Goal: Transaction & Acquisition: Purchase product/service

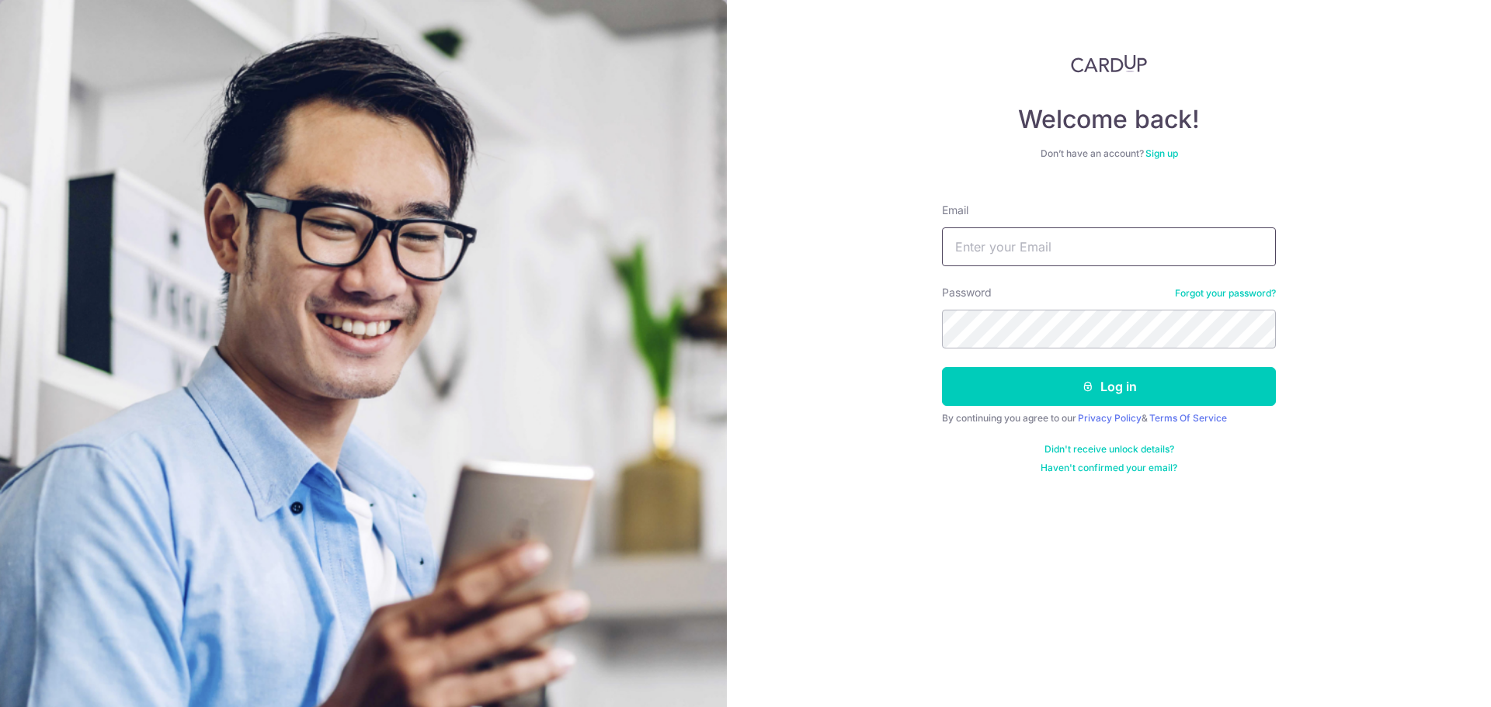
click at [1035, 234] on input "Email" at bounding box center [1109, 247] width 334 height 39
type input "[EMAIL_ADDRESS][DOMAIN_NAME]"
click at [942, 367] on button "Log in" at bounding box center [1109, 386] width 334 height 39
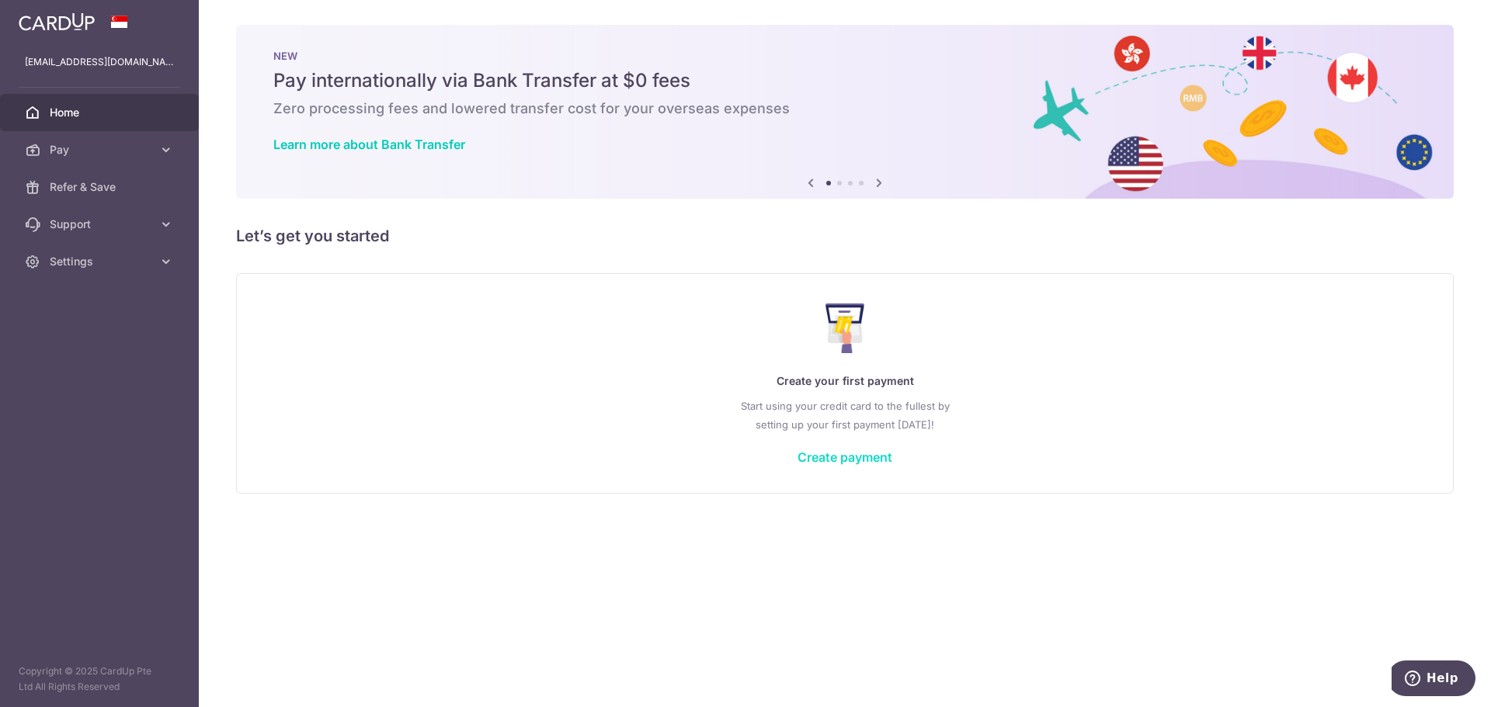
click at [834, 458] on link "Create payment" at bounding box center [844, 458] width 95 height 16
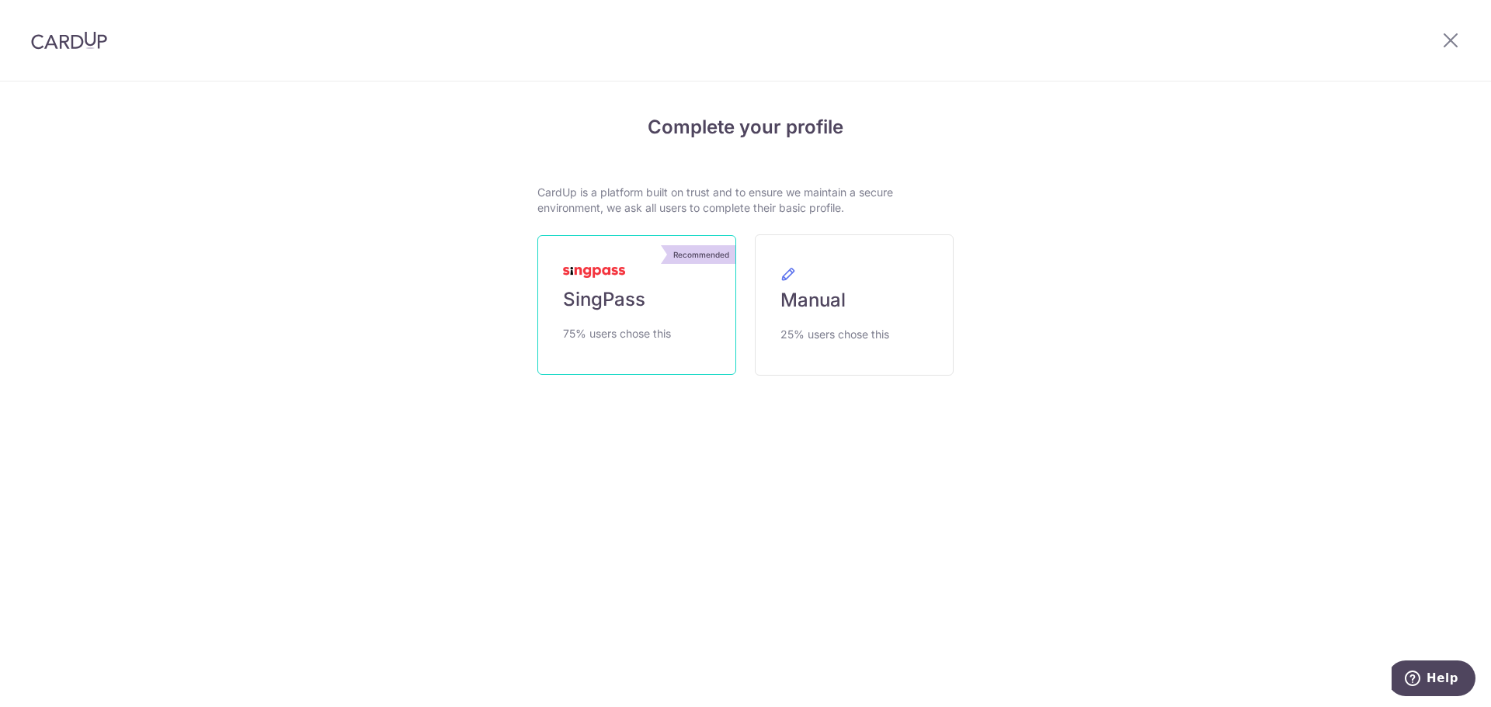
click at [648, 290] on link "Recommended SingPass 75% users chose this" at bounding box center [636, 305] width 199 height 140
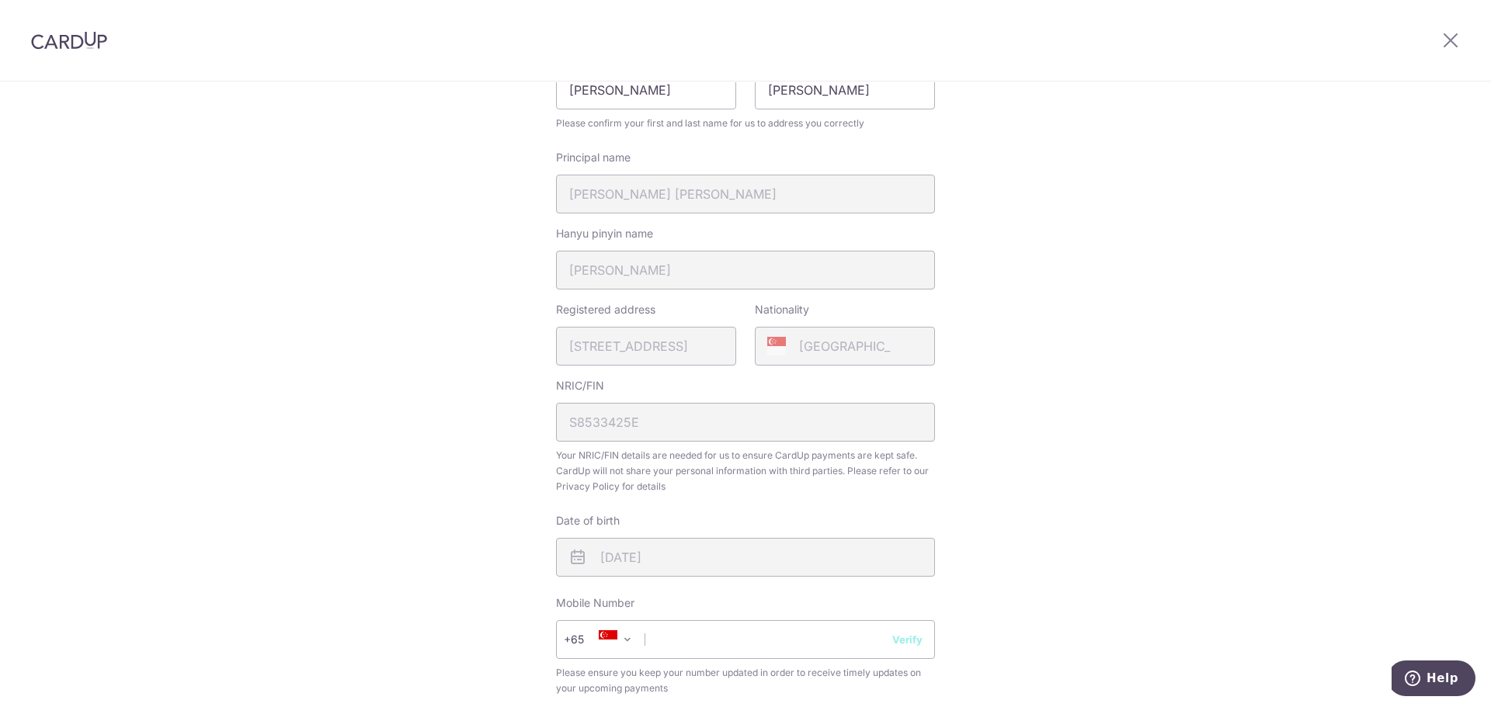
scroll to position [388, 0]
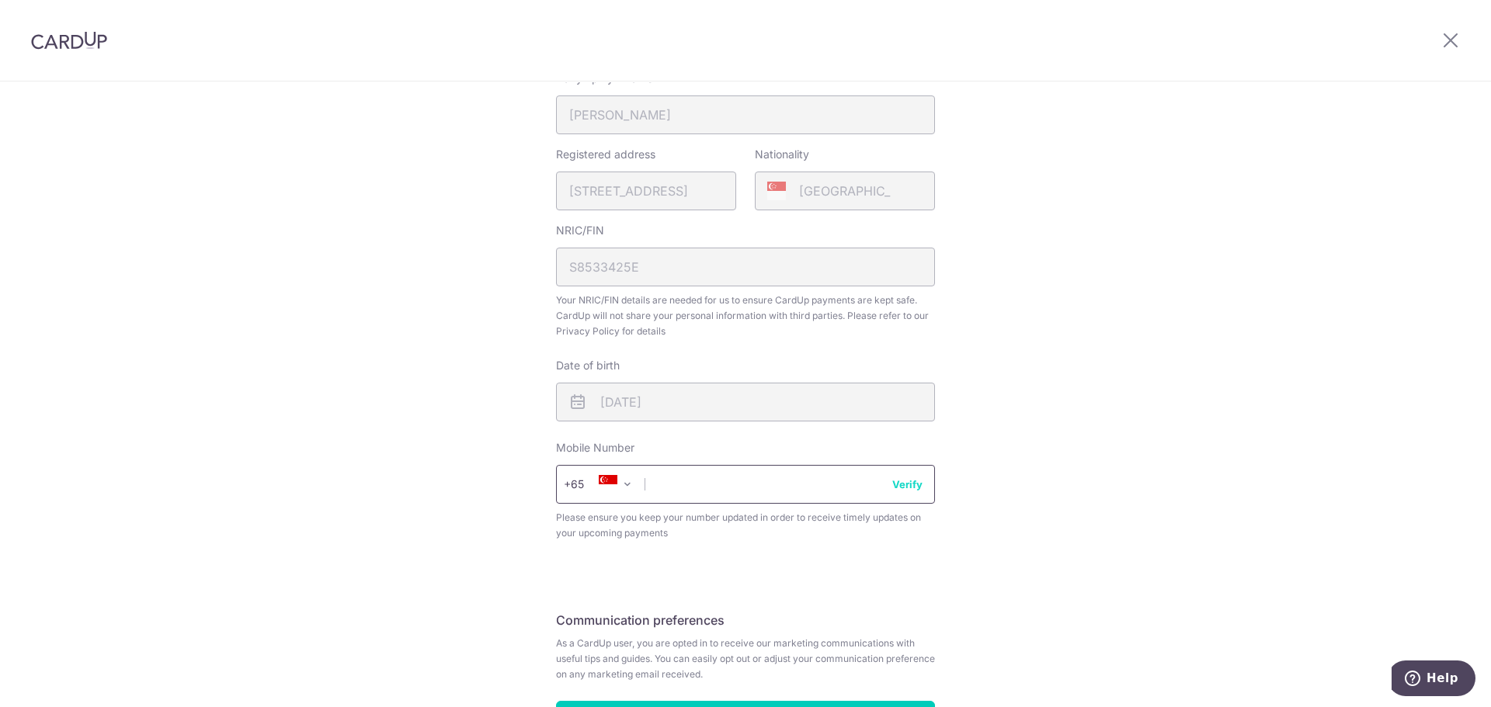
click at [742, 485] on input "text" at bounding box center [745, 484] width 379 height 39
type input "98323658"
click at [902, 488] on button "Verify" at bounding box center [907, 485] width 30 height 16
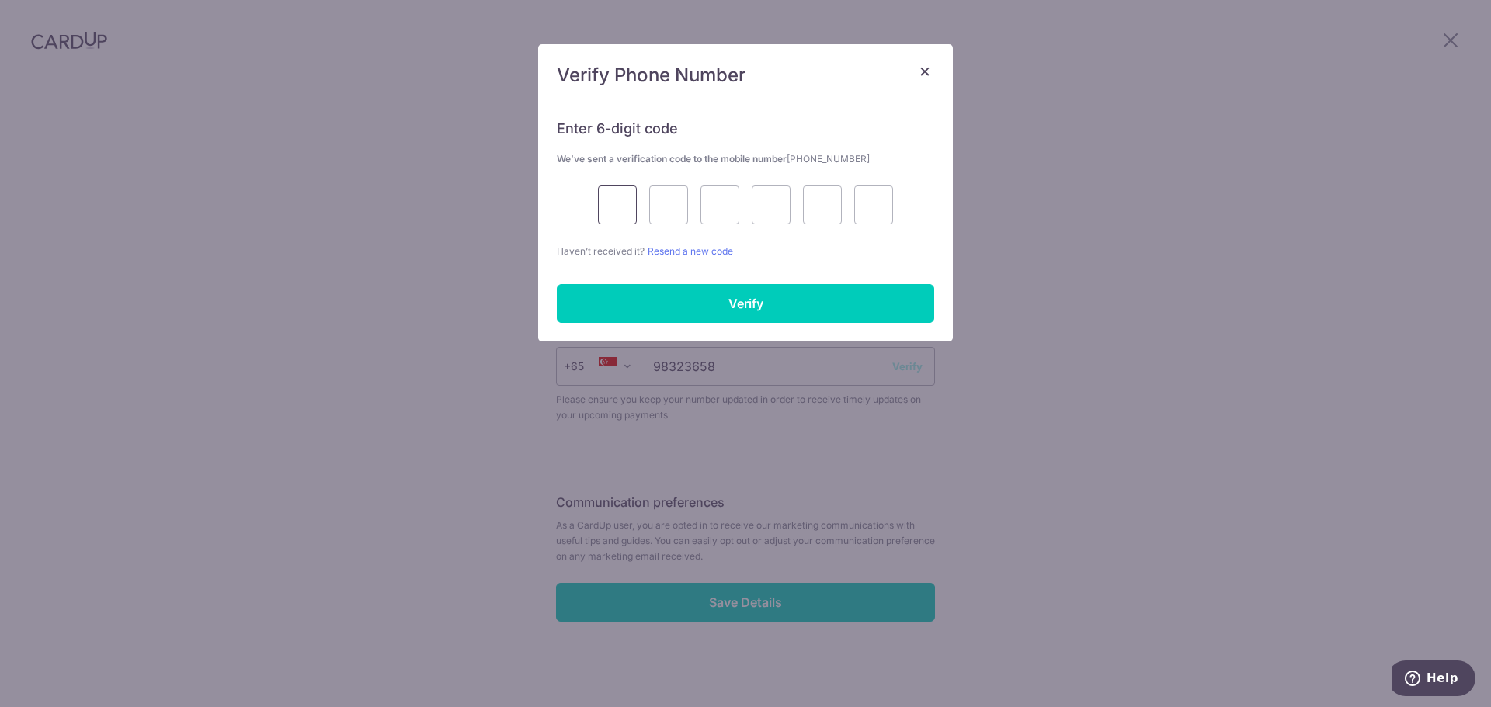
click at [604, 206] on input "text" at bounding box center [617, 205] width 39 height 39
type input "6"
type input "0"
type input "7"
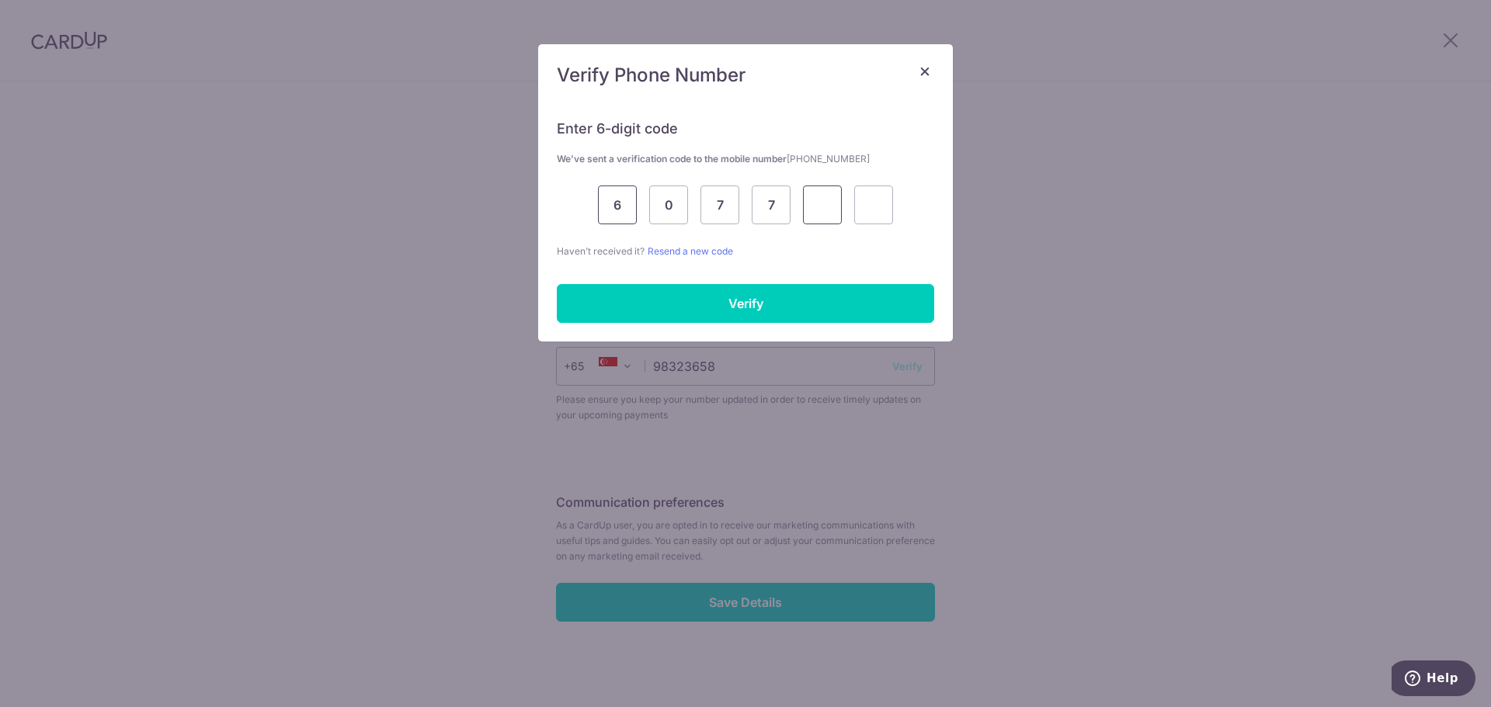
type input "4"
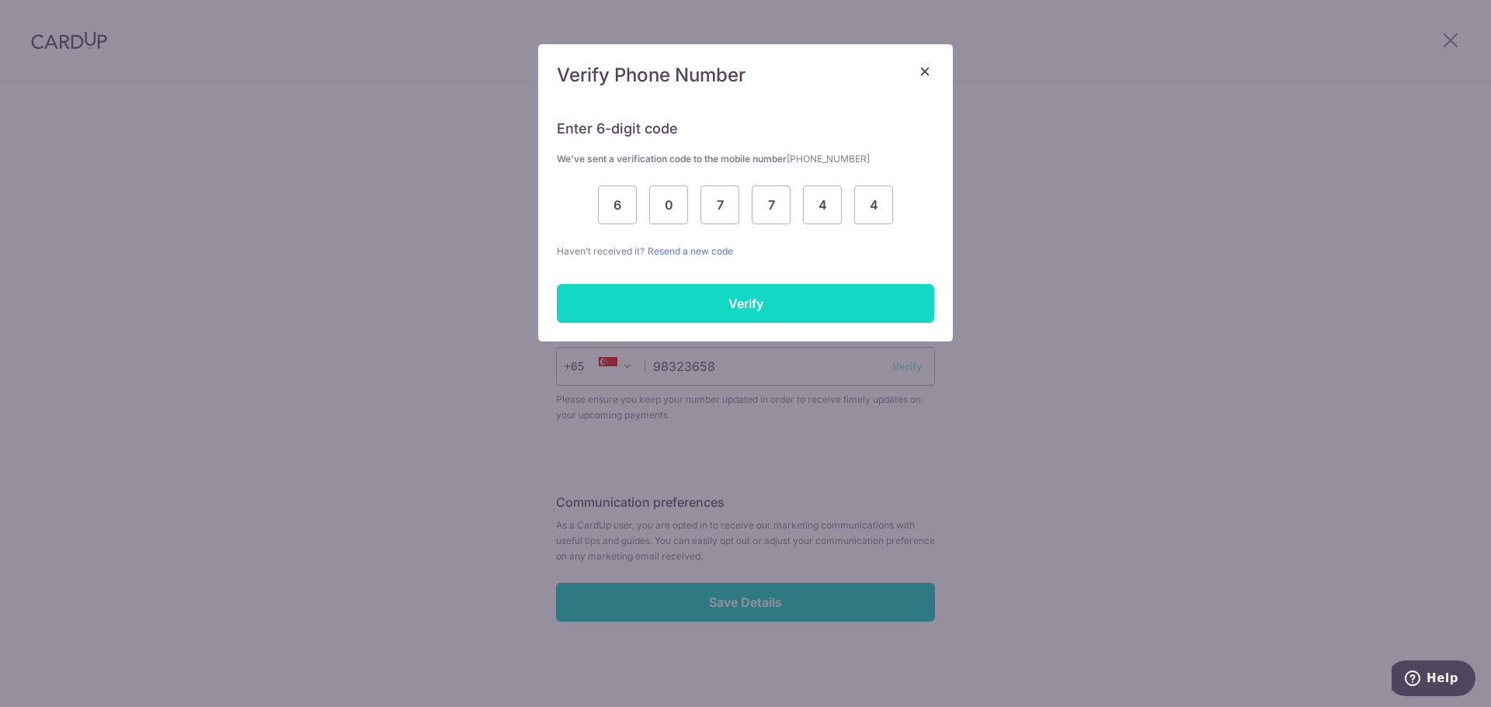
click at [686, 296] on input "Verify" at bounding box center [745, 303] width 377 height 39
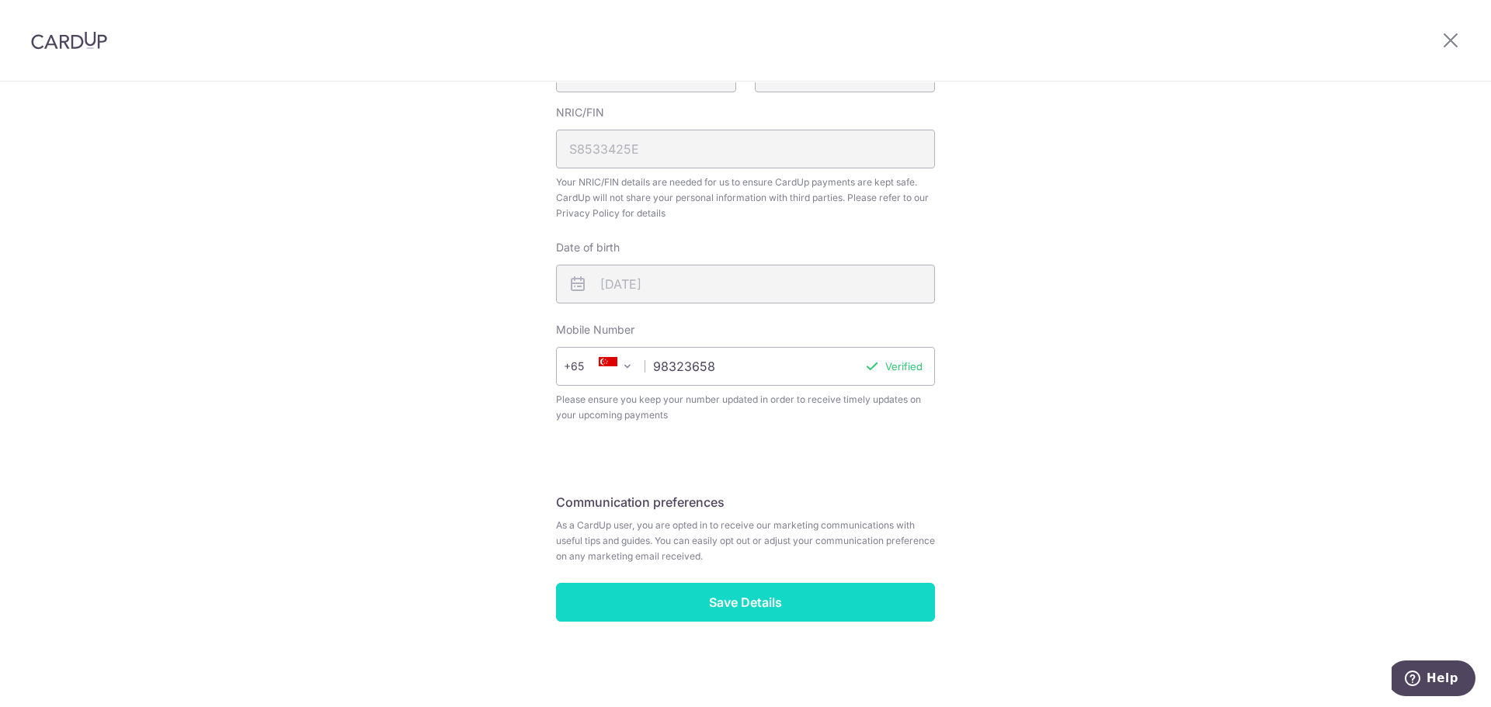
click at [749, 603] on input "Save Details" at bounding box center [745, 602] width 379 height 39
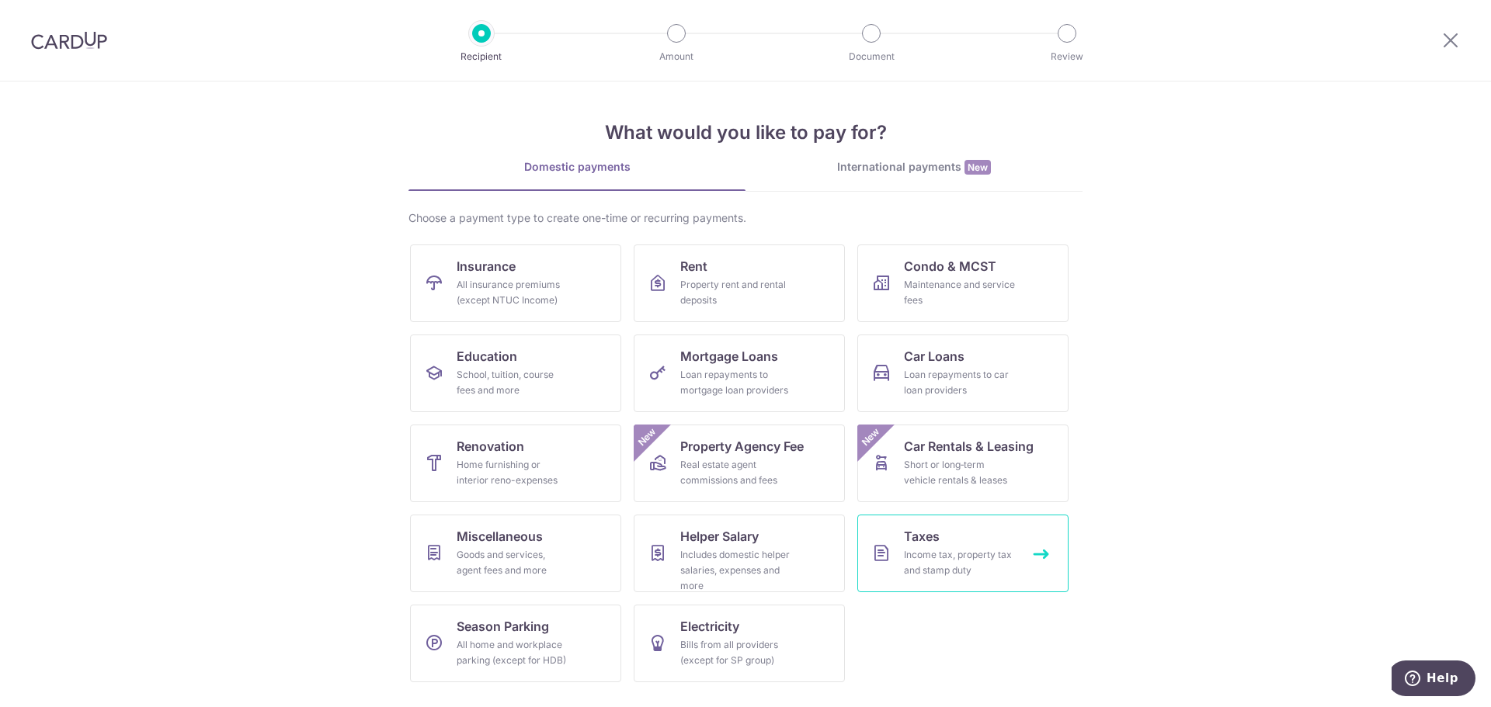
click at [948, 562] on div "Income tax, property tax and stamp duty" at bounding box center [960, 562] width 112 height 31
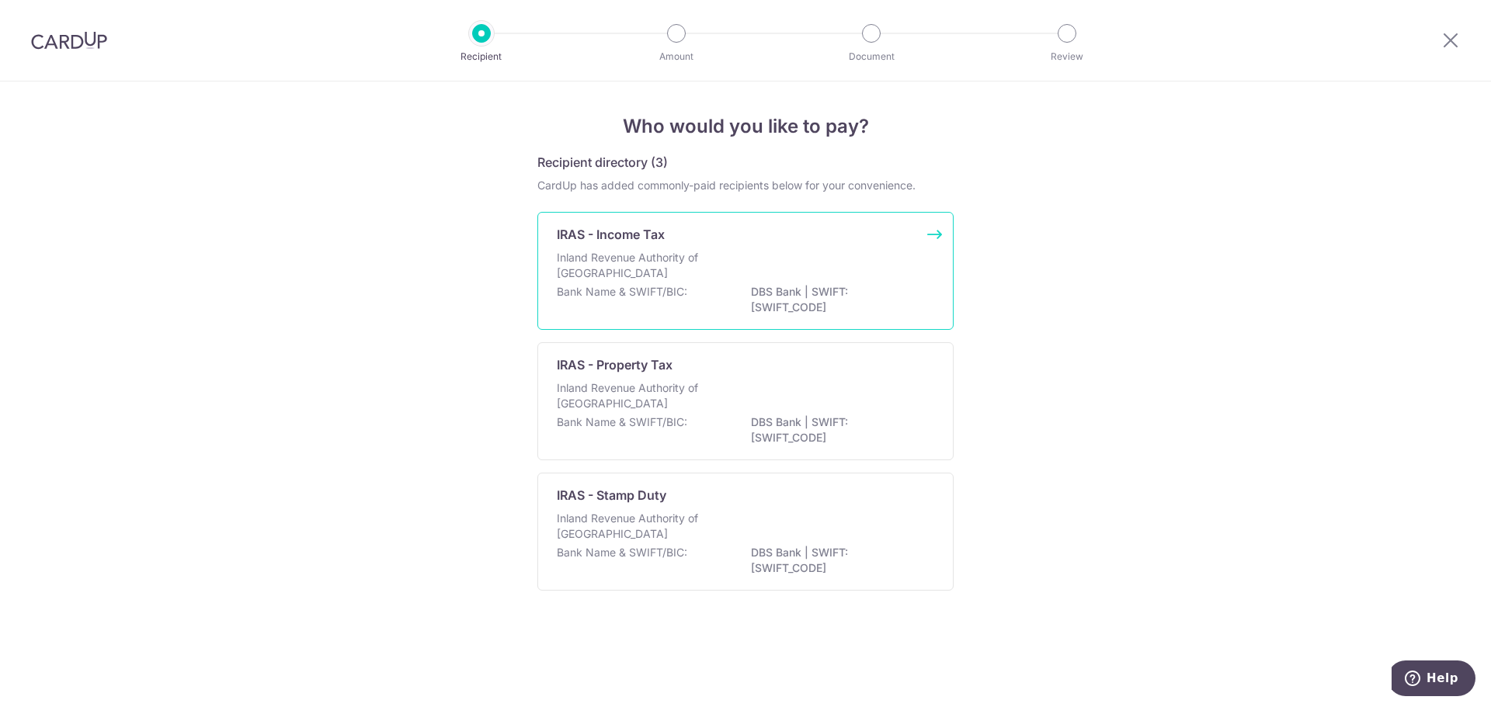
click at [929, 239] on div "IRAS - Income Tax Inland Revenue Authority of [GEOGRAPHIC_DATA] Bank Name & SWI…" at bounding box center [745, 271] width 416 height 118
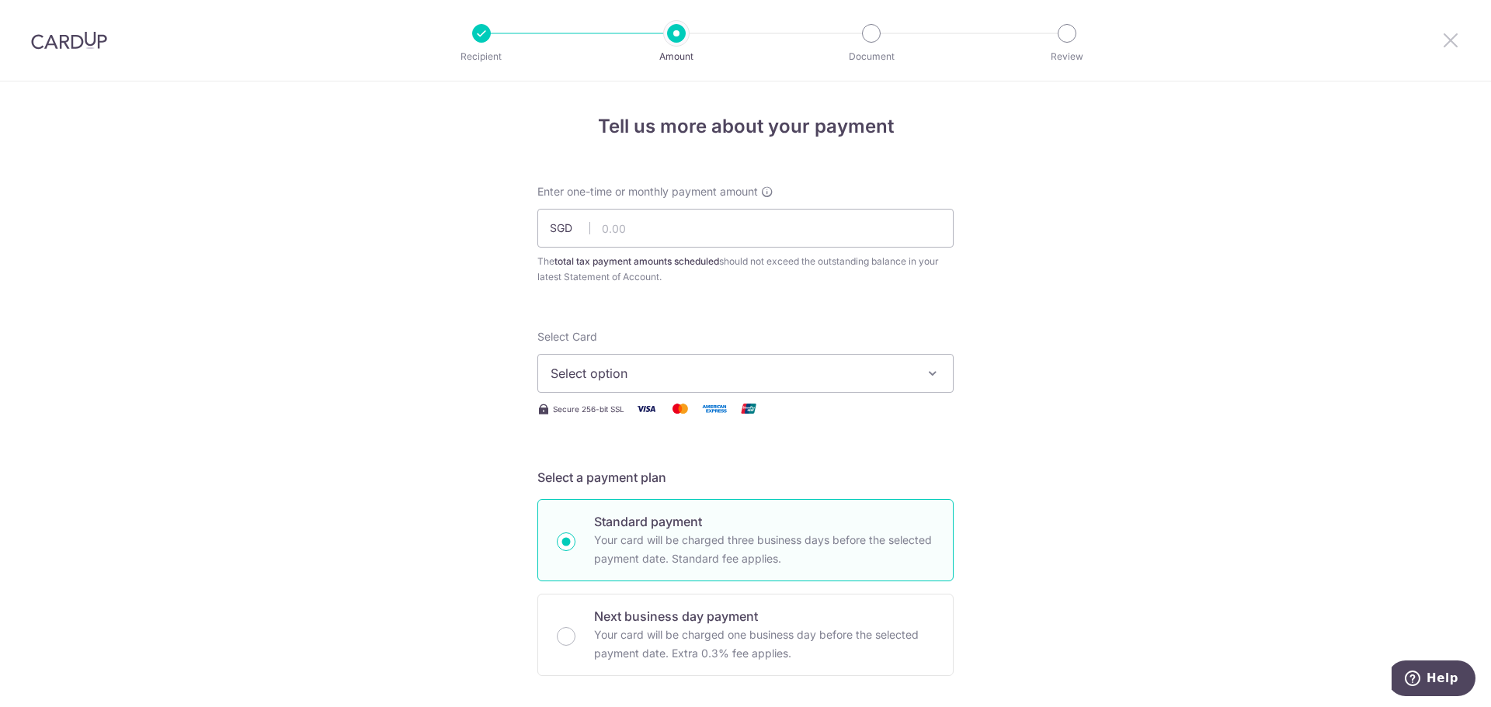
drag, startPoint x: 1452, startPoint y: 43, endPoint x: 797, endPoint y: 73, distance: 656.0
click at [1452, 43] on icon at bounding box center [1450, 39] width 19 height 19
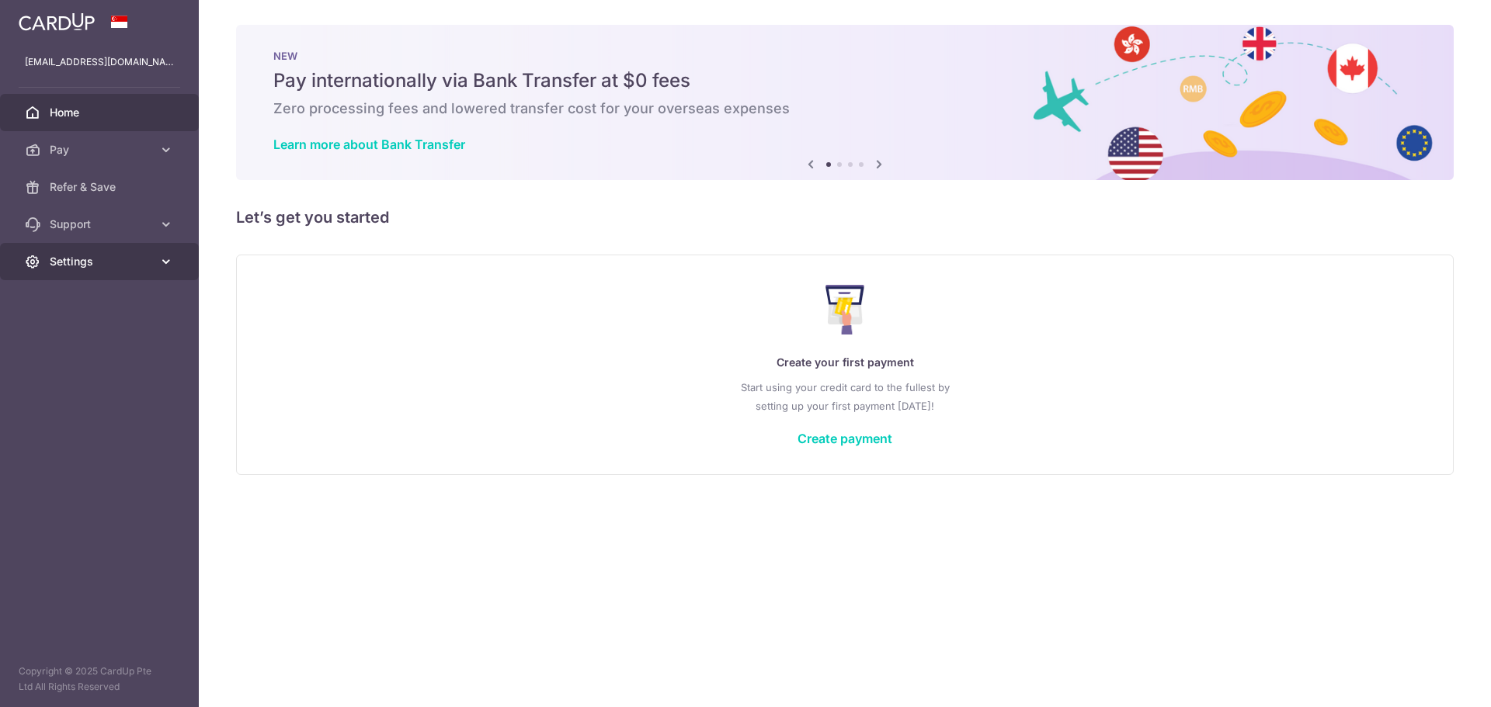
click at [86, 255] on span "Settings" at bounding box center [101, 262] width 102 height 16
click at [75, 331] on span "Logout" at bounding box center [101, 336] width 102 height 16
